Goal: Find contact information: Find contact information

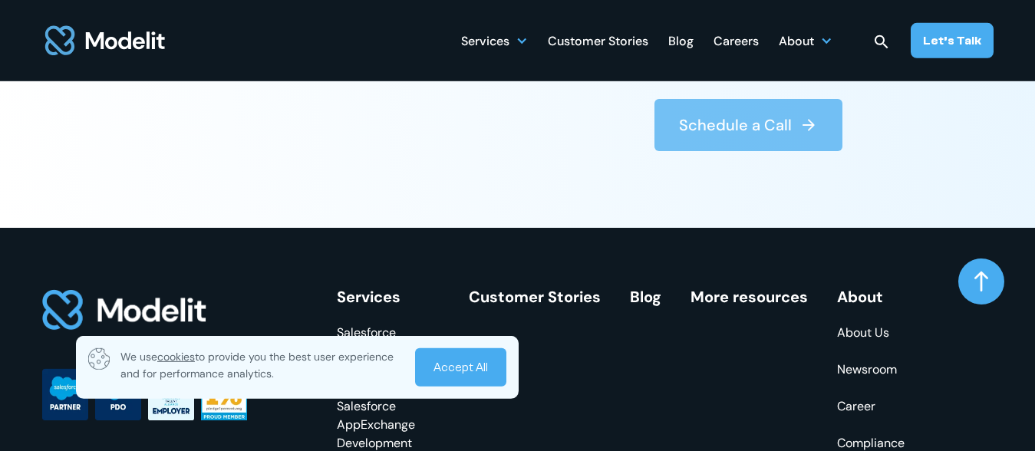
scroll to position [5712, 0]
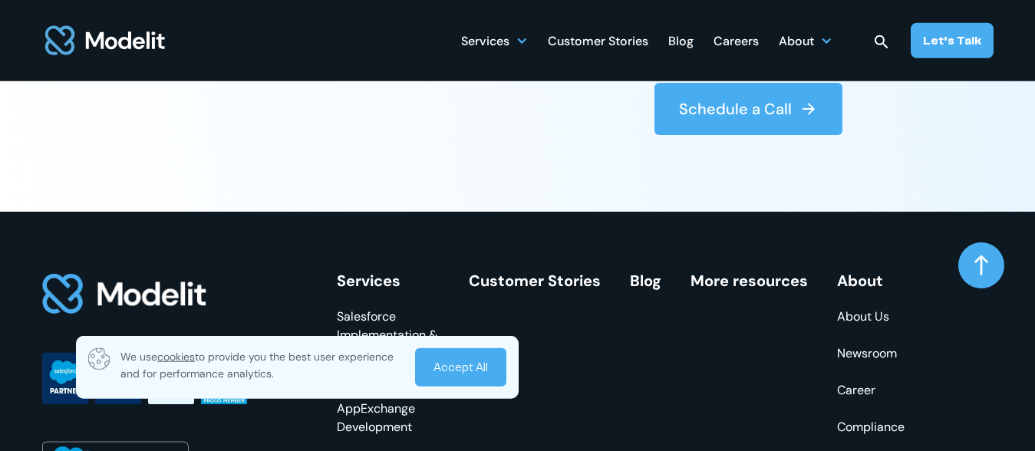
click at [463, 364] on link "Accept All" at bounding box center [460, 367] width 91 height 38
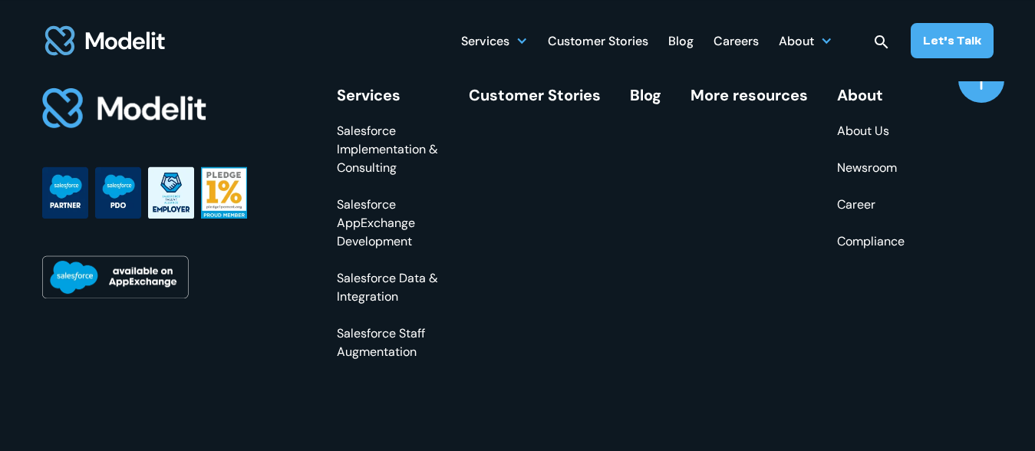
scroll to position [5983, 0]
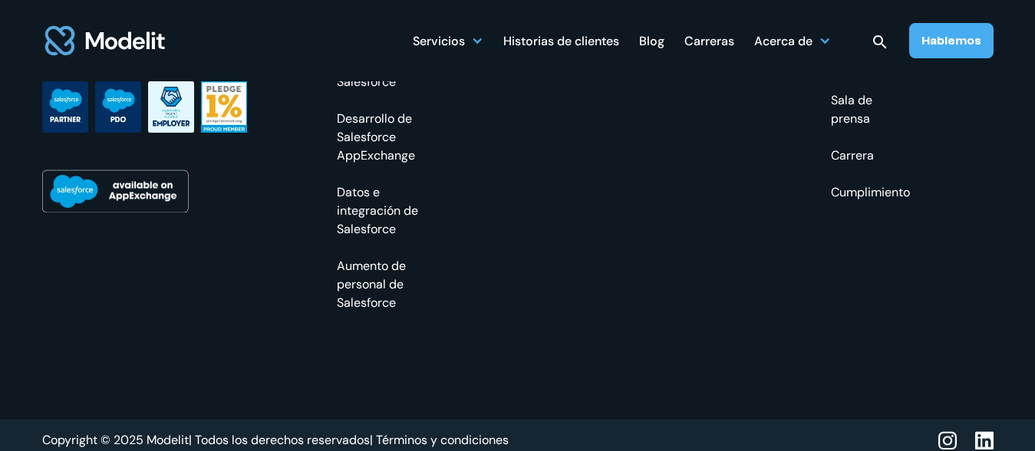
click at [646, 240] on div "Servicios Implementación y consultoría de Salesforce Desarrollo de Salesforce A…" at bounding box center [620, 156] width 567 height 311
click at [792, 28] on div "Acerca de" at bounding box center [792, 40] width 77 height 30
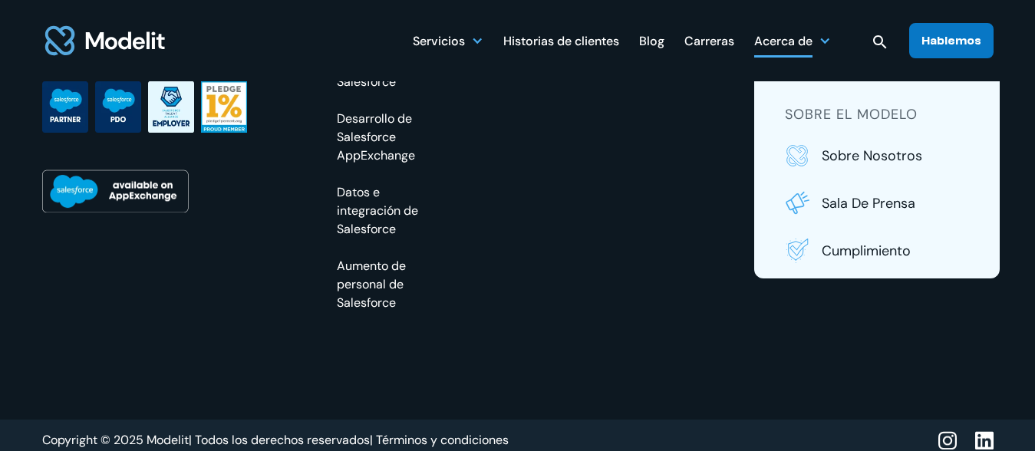
click at [957, 29] on link "Hablemos" at bounding box center [951, 40] width 84 height 35
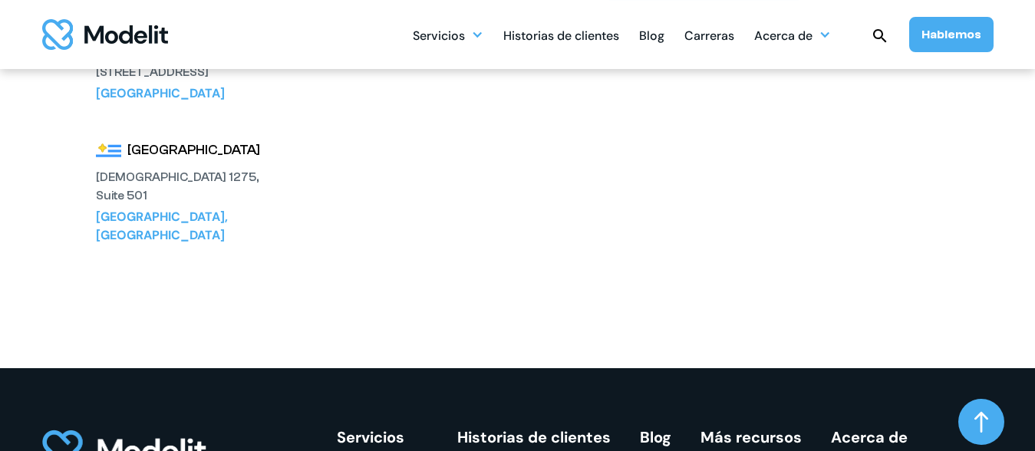
scroll to position [491, 0]
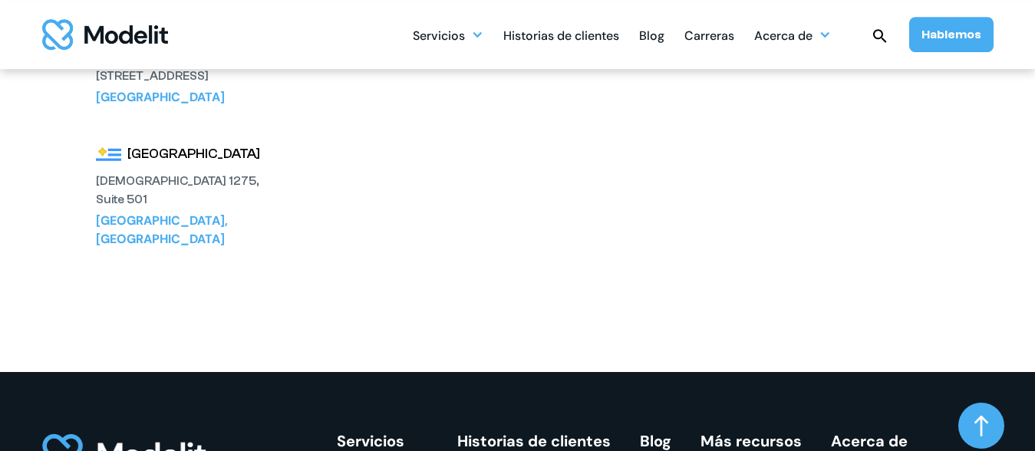
click at [133, 48] on img "home" at bounding box center [105, 34] width 126 height 31
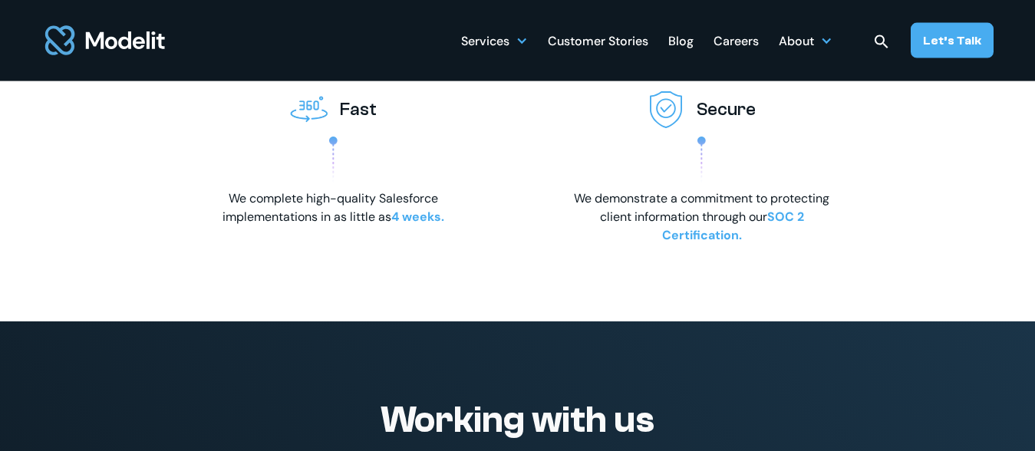
scroll to position [2512, 0]
